Goal: Transaction & Acquisition: Download file/media

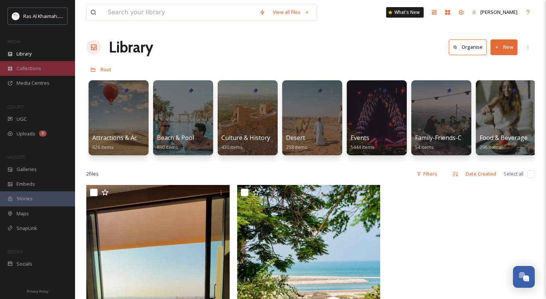
click at [35, 69] on span "Collections" at bounding box center [29, 68] width 25 height 7
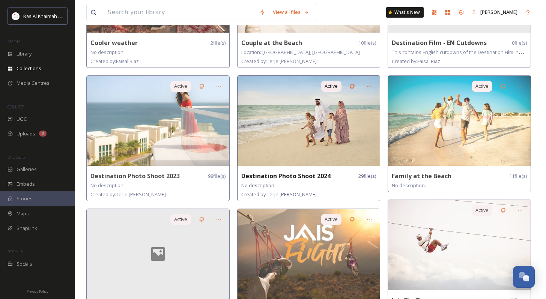
scroll to position [130, 0]
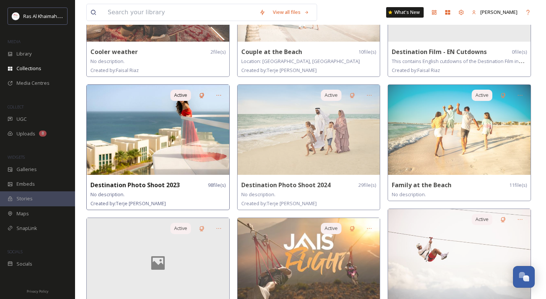
click at [202, 153] on img at bounding box center [158, 130] width 143 height 90
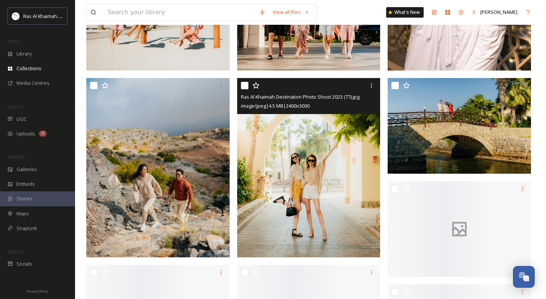
scroll to position [392, 0]
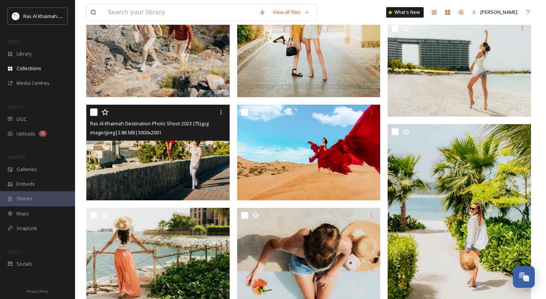
click at [192, 173] on img at bounding box center [157, 153] width 143 height 96
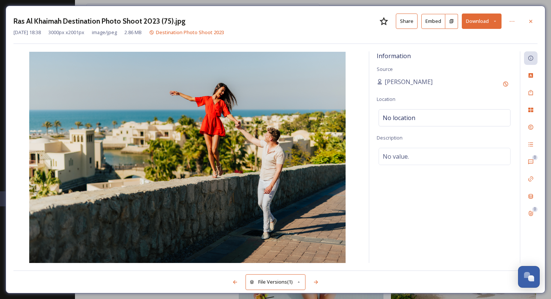
click at [478, 24] on button "Download" at bounding box center [482, 21] width 40 height 15
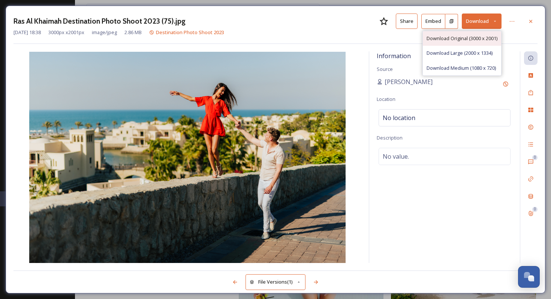
click at [475, 39] on span "Download Original (3000 x 2001)" at bounding box center [462, 38] width 71 height 7
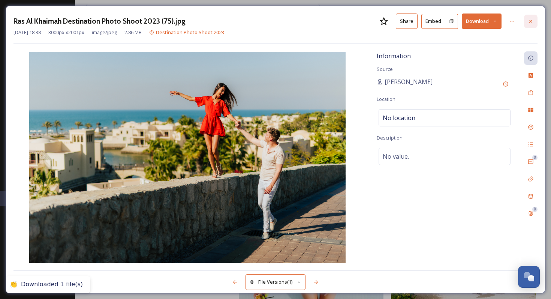
click at [530, 25] on div at bounding box center [531, 22] width 14 height 14
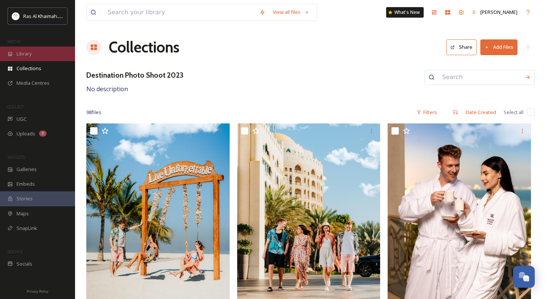
click at [28, 52] on span "Library" at bounding box center [24, 53] width 15 height 7
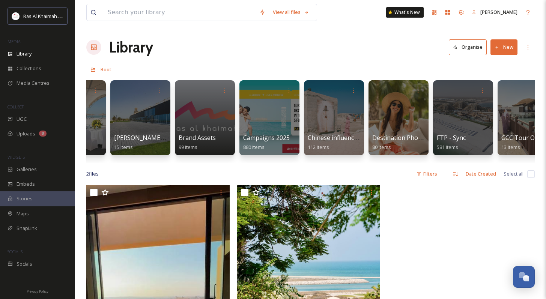
scroll to position [0, 886]
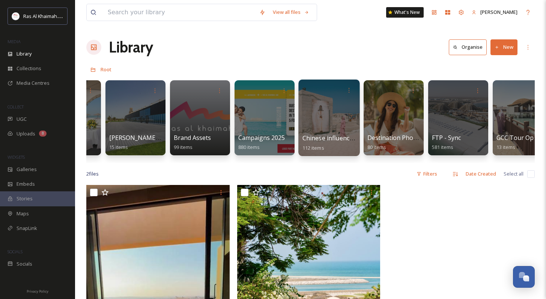
click at [337, 139] on span "Chinese influencer fam trip" at bounding box center [341, 138] width 78 height 8
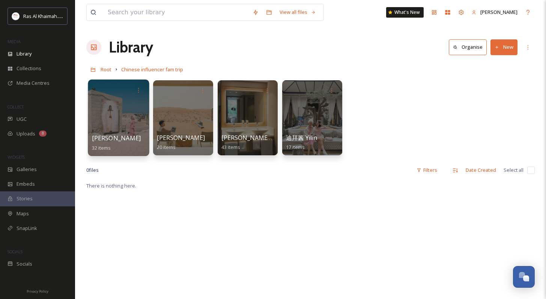
click at [120, 117] on div at bounding box center [118, 118] width 61 height 77
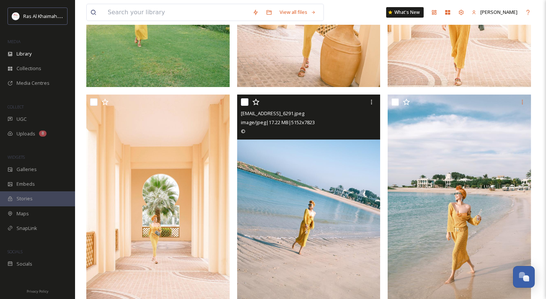
scroll to position [951, 0]
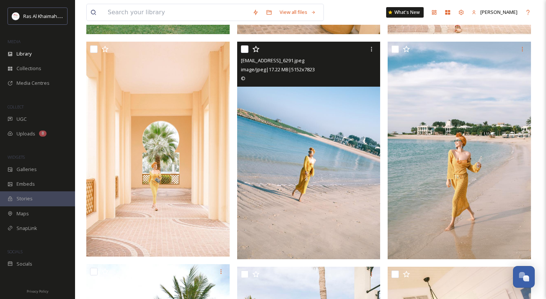
click at [433, 173] on img at bounding box center [459, 151] width 143 height 218
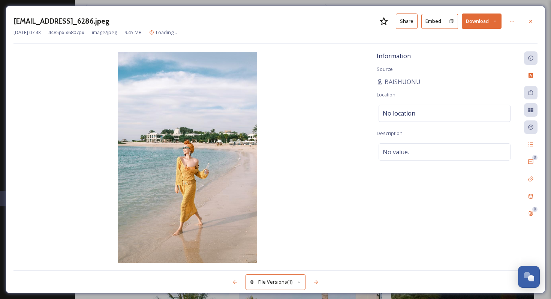
click at [475, 23] on button "Download" at bounding box center [482, 21] width 40 height 15
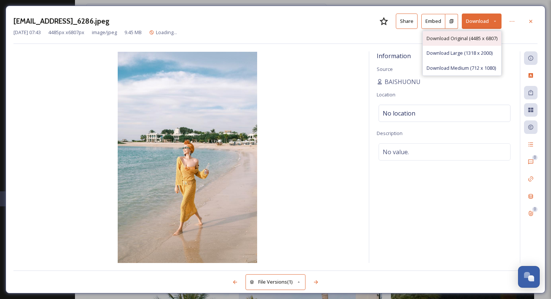
click at [477, 39] on span "Download Original (4485 x 6807)" at bounding box center [462, 38] width 71 height 7
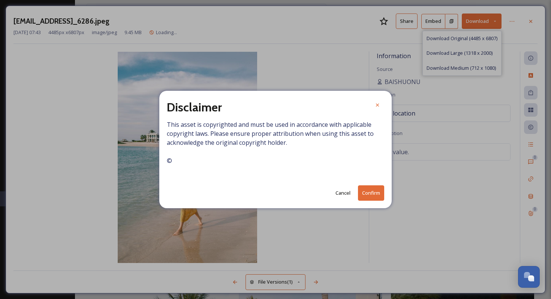
click at [378, 194] on button "Confirm" at bounding box center [371, 192] width 26 height 15
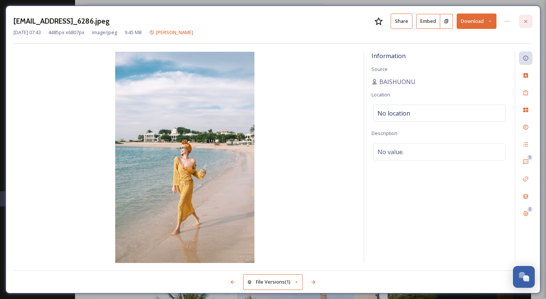
click at [528, 22] on icon at bounding box center [526, 21] width 6 height 6
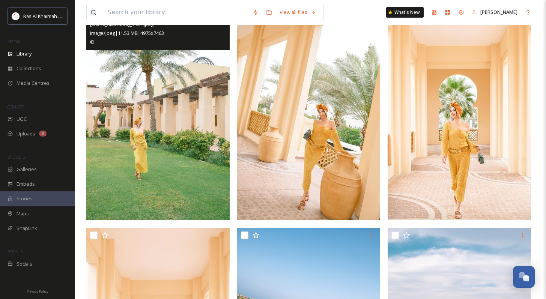
scroll to position [689, 0]
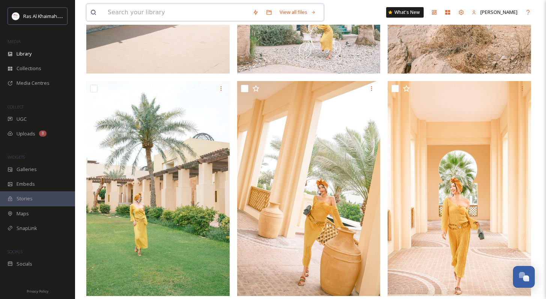
click at [148, 15] on input at bounding box center [176, 12] width 145 height 17
paste input "Anantara Mina [GEOGRAPHIC_DATA] [GEOGRAPHIC_DATA] Close To Peninsula And Riad V…"
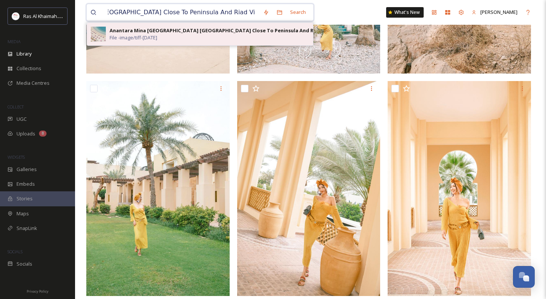
type input "Anantara Mina [GEOGRAPHIC_DATA] [GEOGRAPHIC_DATA] Close To Peninsula And Riad V…"
click at [180, 31] on div "Anantara Mina [GEOGRAPHIC_DATA] [GEOGRAPHIC_DATA] Close To Peninsula And Riad V…" at bounding box center [227, 30] width 234 height 7
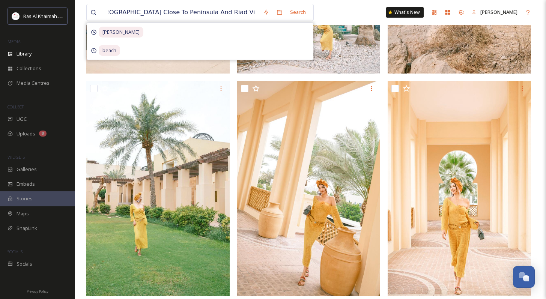
scroll to position [0, 0]
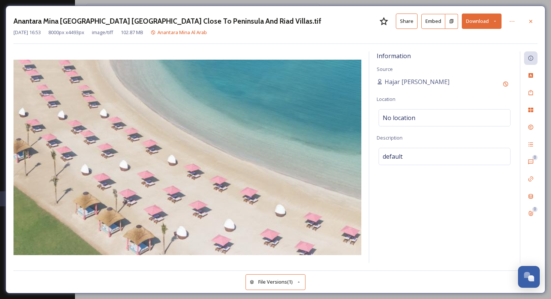
click at [483, 26] on button "Download" at bounding box center [482, 21] width 40 height 15
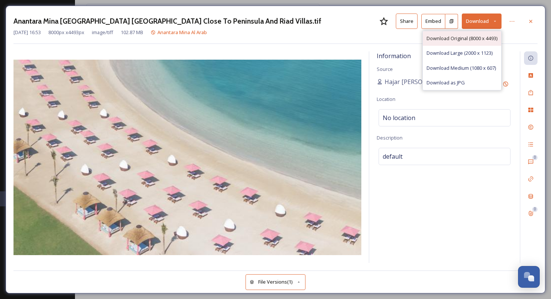
click at [478, 38] on span "Download Original (8000 x 4493)" at bounding box center [462, 38] width 71 height 7
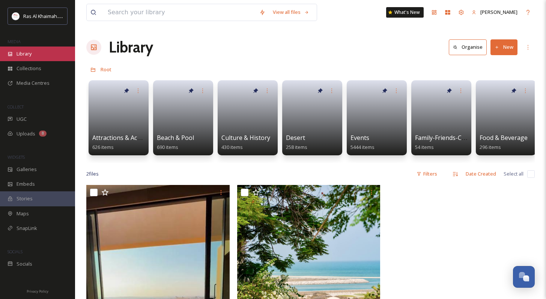
click at [30, 56] on span "Library" at bounding box center [24, 53] width 15 height 7
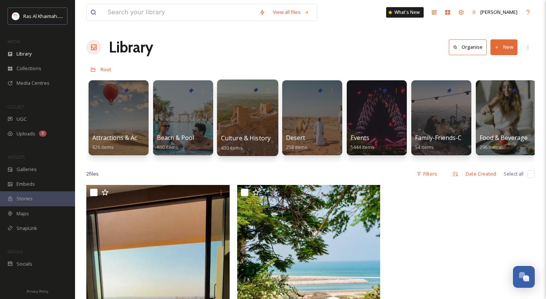
click at [248, 119] on div at bounding box center [247, 118] width 61 height 77
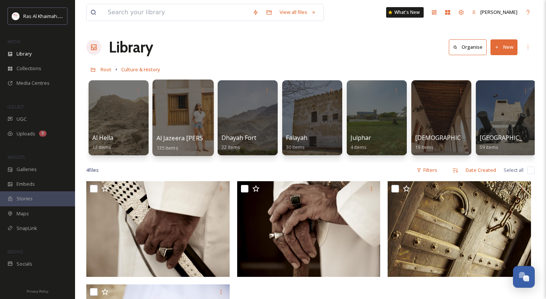
click at [200, 124] on div at bounding box center [182, 118] width 61 height 77
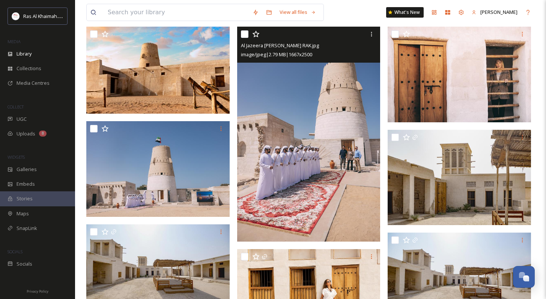
scroll to position [233, 0]
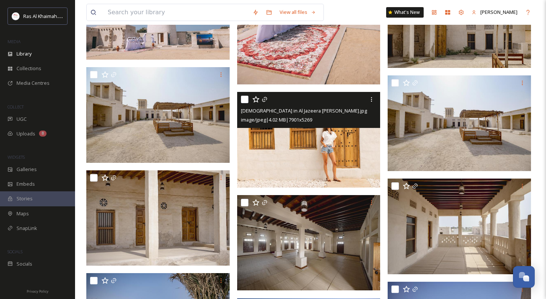
click at [300, 166] on img at bounding box center [308, 140] width 143 height 96
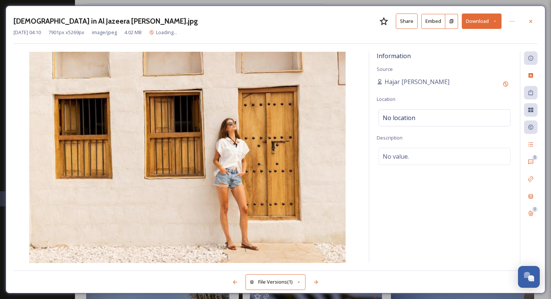
click at [479, 23] on button "Download" at bounding box center [482, 21] width 40 height 15
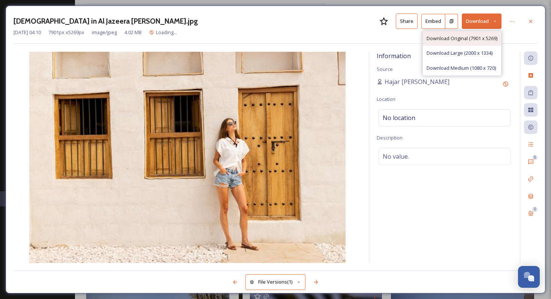
click at [476, 39] on span "Download Original (7901 x 5269)" at bounding box center [462, 38] width 71 height 7
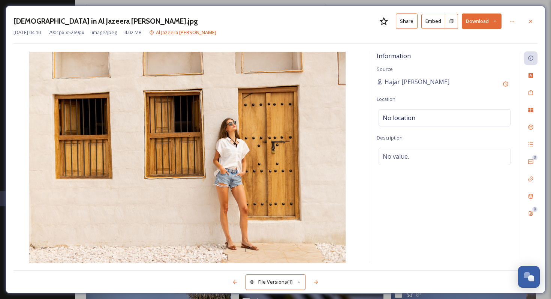
click at [346, 22] on div "Lady in Al Jazeera Al Hamra.jpg Share Embed Download" at bounding box center [276, 21] width 524 height 15
click at [534, 21] on icon at bounding box center [531, 21] width 6 height 6
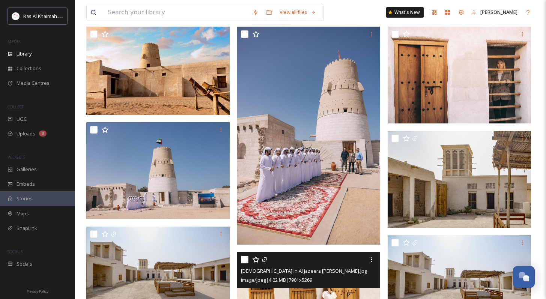
scroll to position [66, 0]
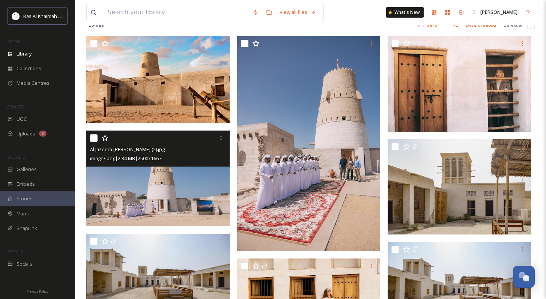
click at [178, 205] on img at bounding box center [157, 179] width 143 height 96
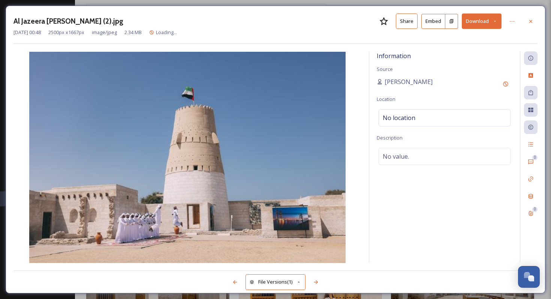
click at [473, 23] on button "Download" at bounding box center [482, 21] width 40 height 15
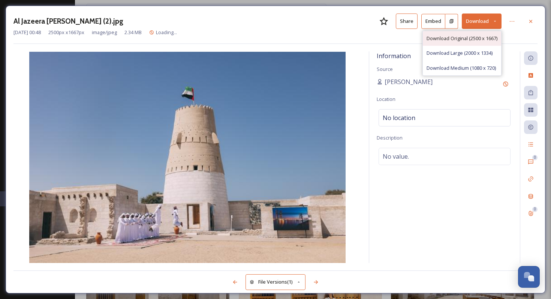
click at [464, 41] on span "Download Original (2500 x 1667)" at bounding box center [462, 38] width 71 height 7
